Goal: Navigation & Orientation: Find specific page/section

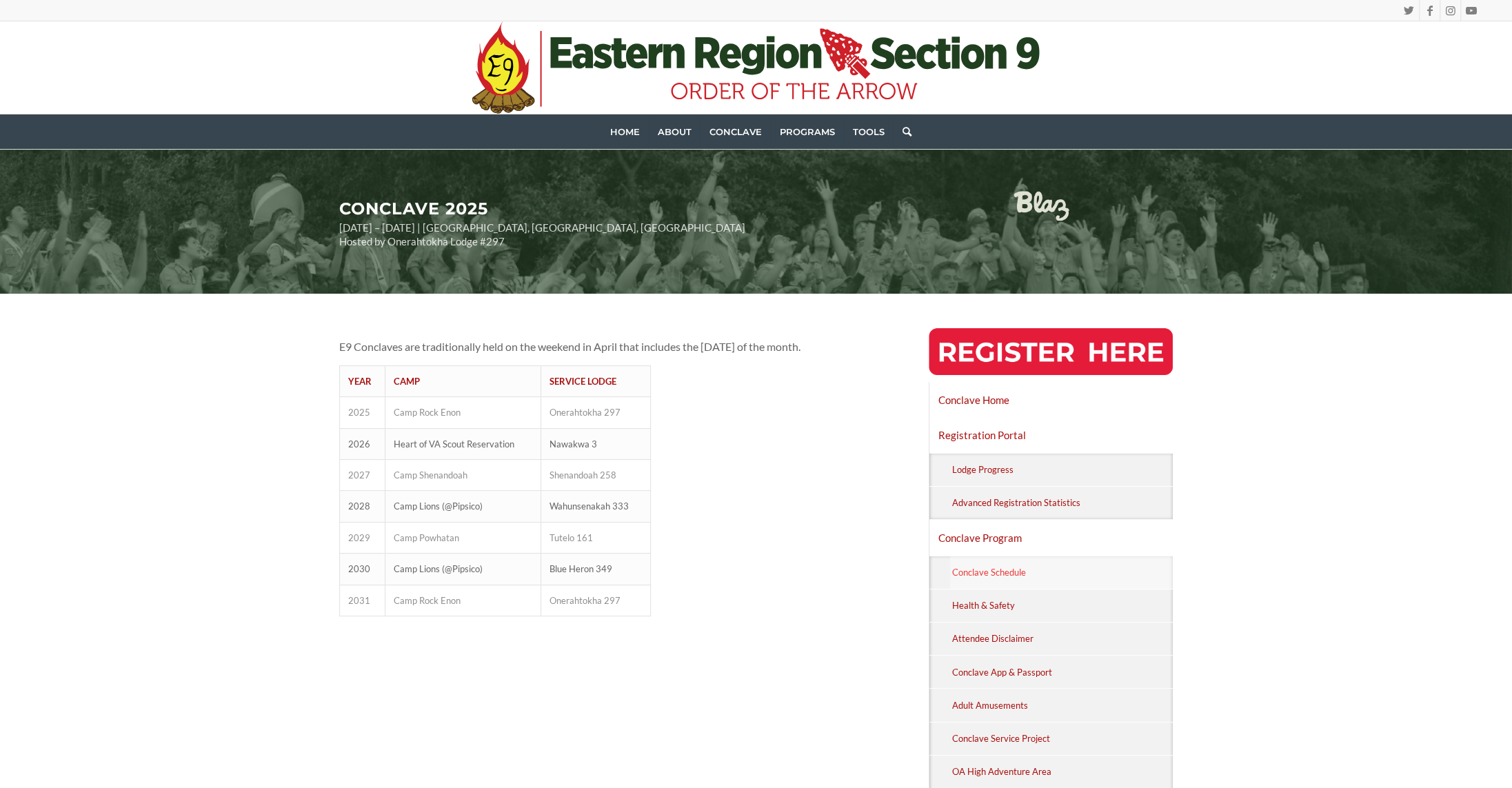
click at [1013, 564] on link "Conclave Schedule" at bounding box center [1062, 572] width 223 height 32
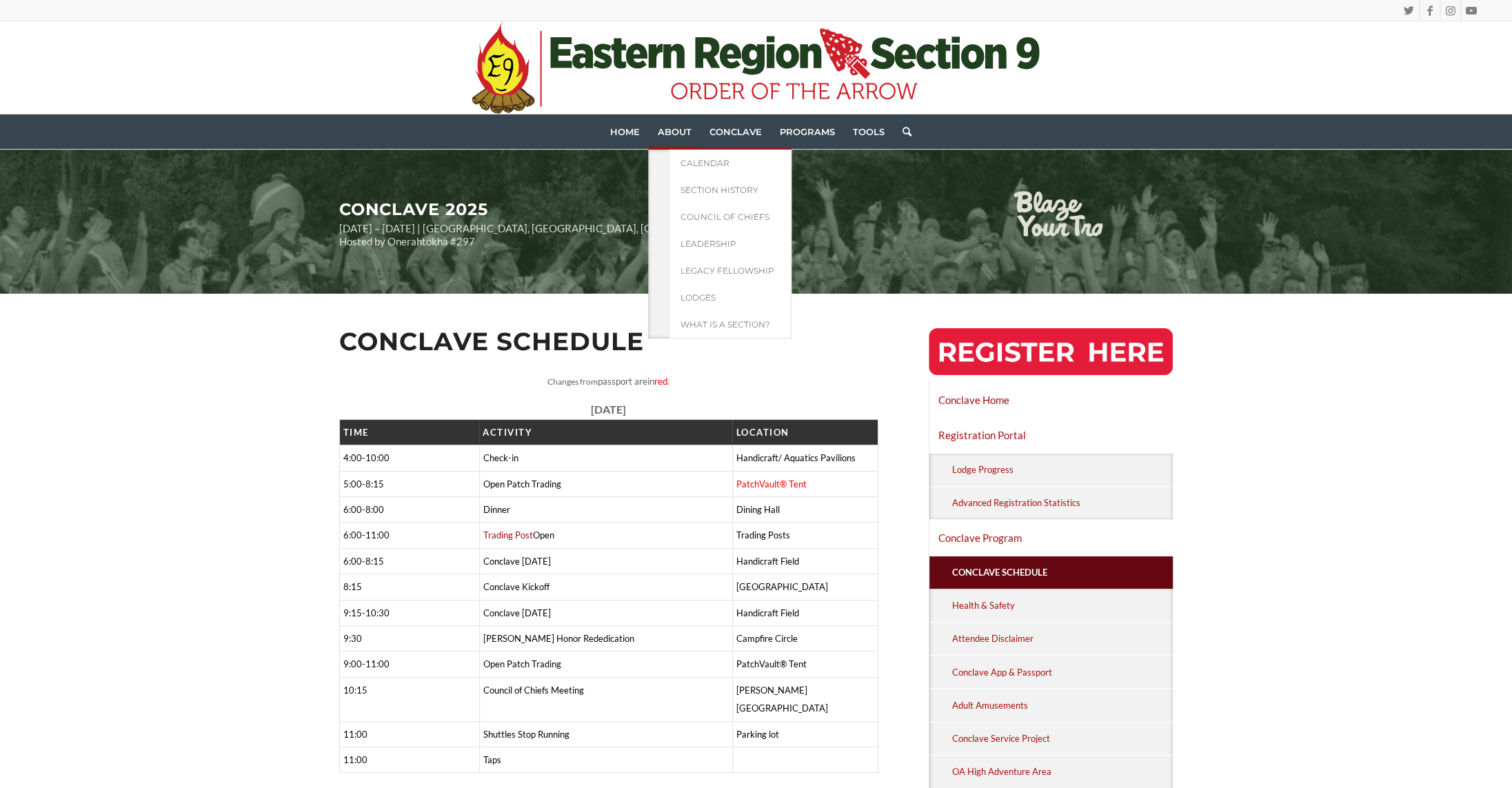
click at [667, 132] on span "About" at bounding box center [673, 131] width 34 height 11
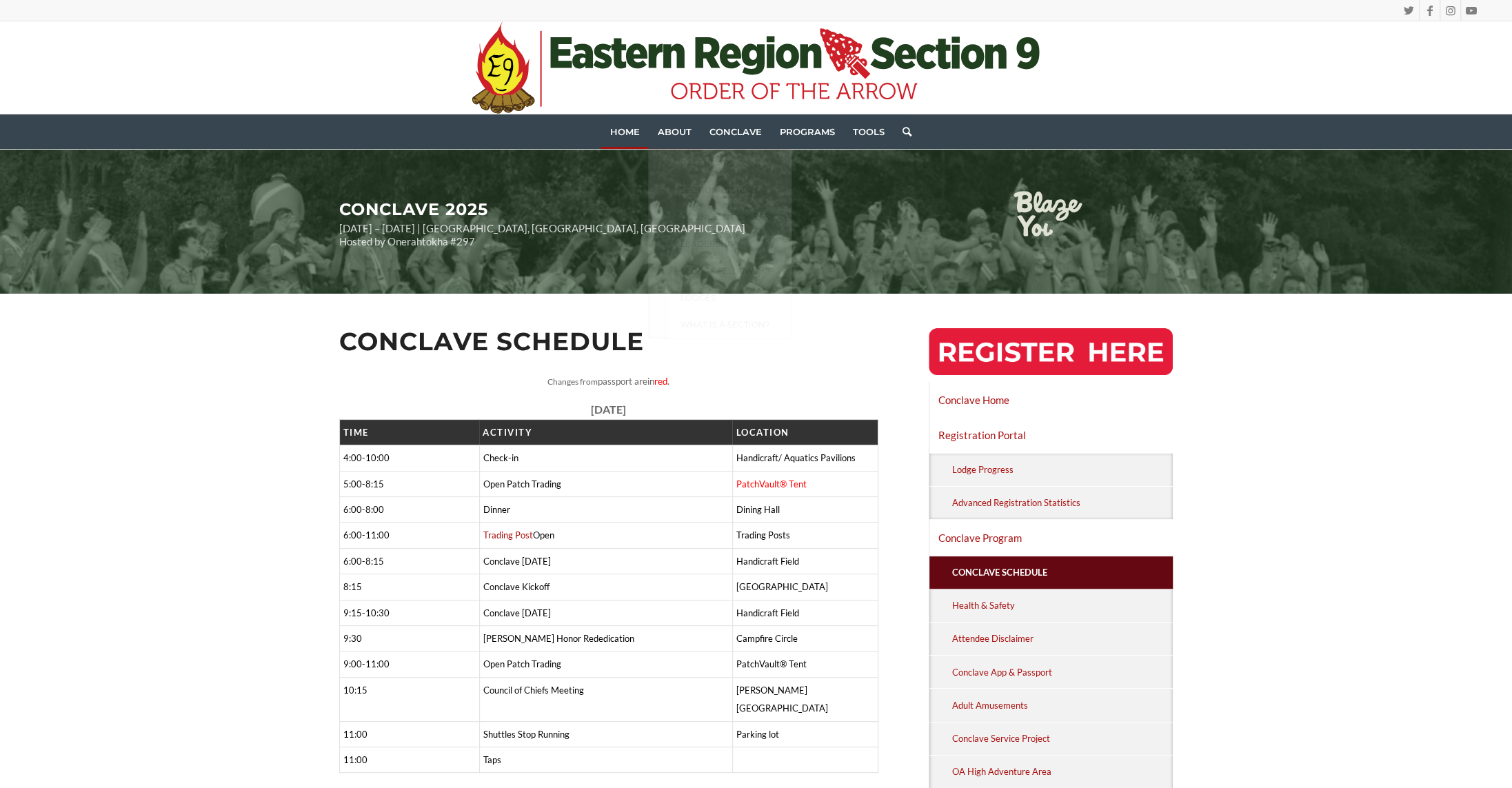
click at [633, 133] on span "Home" at bounding box center [625, 131] width 30 height 11
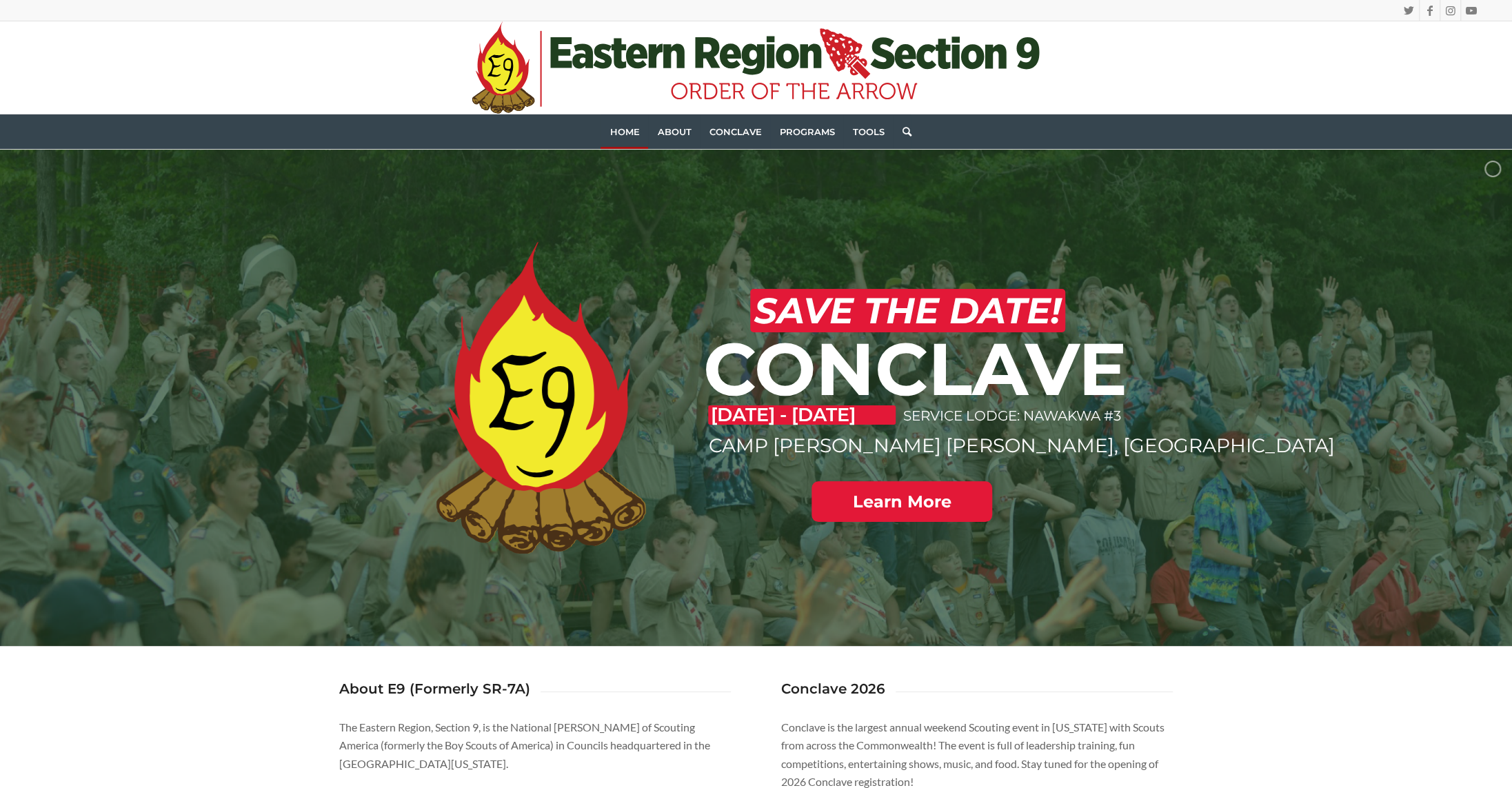
click at [937, 503] on link at bounding box center [902, 502] width 181 height 41
